Goal: Task Accomplishment & Management: Use online tool/utility

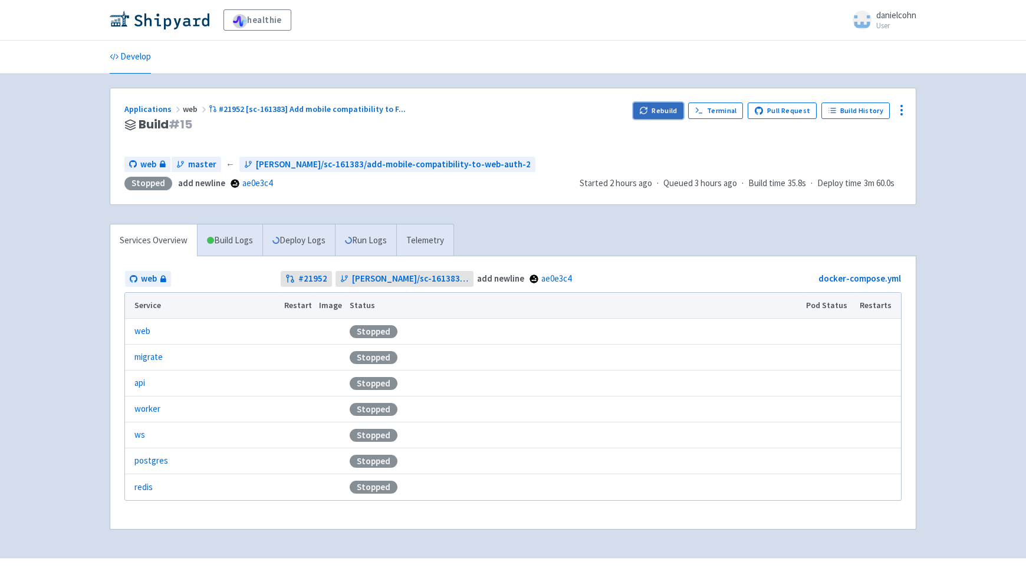
click at [648, 108] on icon "button" at bounding box center [643, 110] width 9 height 9
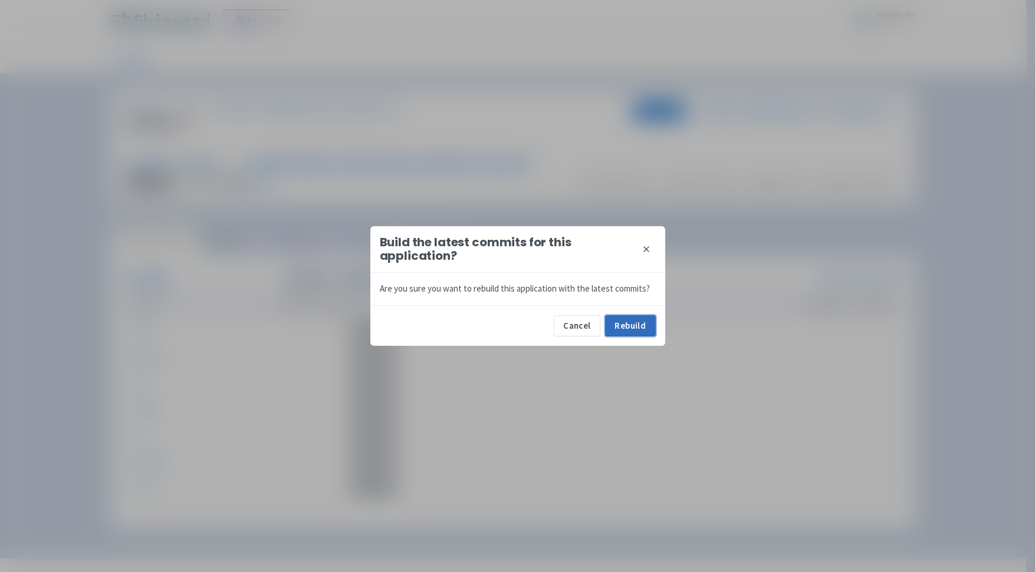
click at [633, 329] on button "Rebuild" at bounding box center [630, 325] width 51 height 21
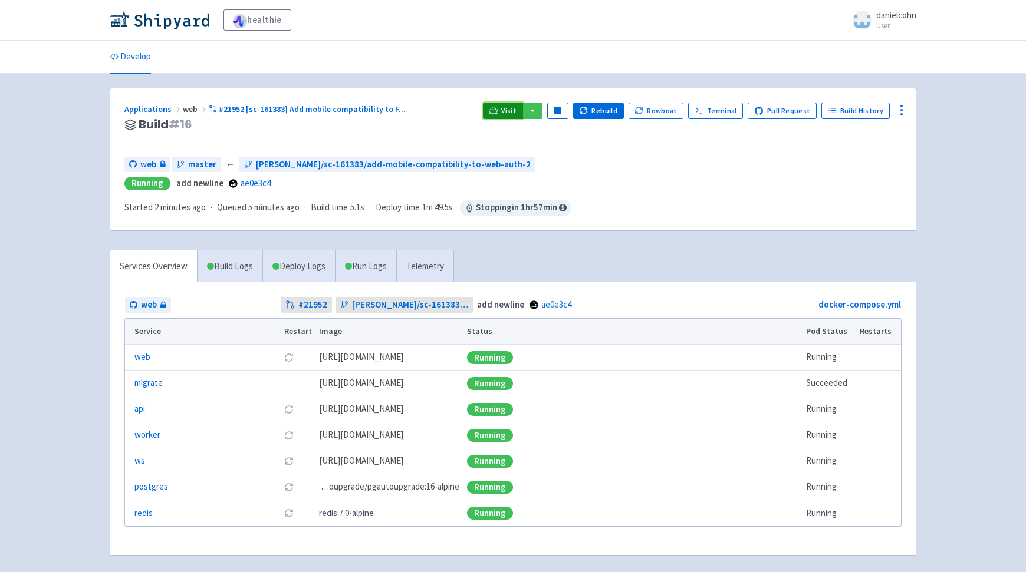
click at [511, 114] on span "Visit" at bounding box center [508, 110] width 15 height 9
click at [952, 178] on div "healthie danielcohn User Profile Sign out Develop" at bounding box center [513, 292] width 1026 height 584
drag, startPoint x: 969, startPoint y: 60, endPoint x: 939, endPoint y: 4, distance: 63.3
click at [969, 60] on div "Develop" at bounding box center [513, 57] width 1026 height 33
